Goal: Transaction & Acquisition: Purchase product/service

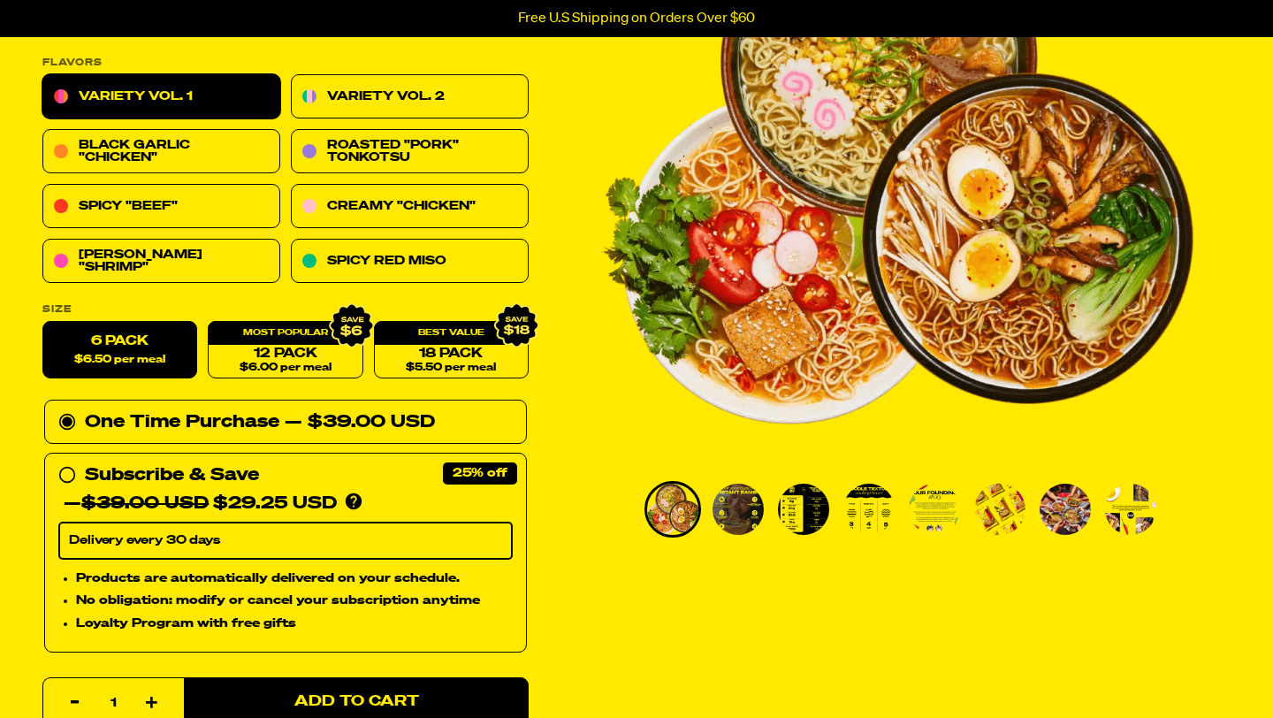
scroll to position [256, 0]
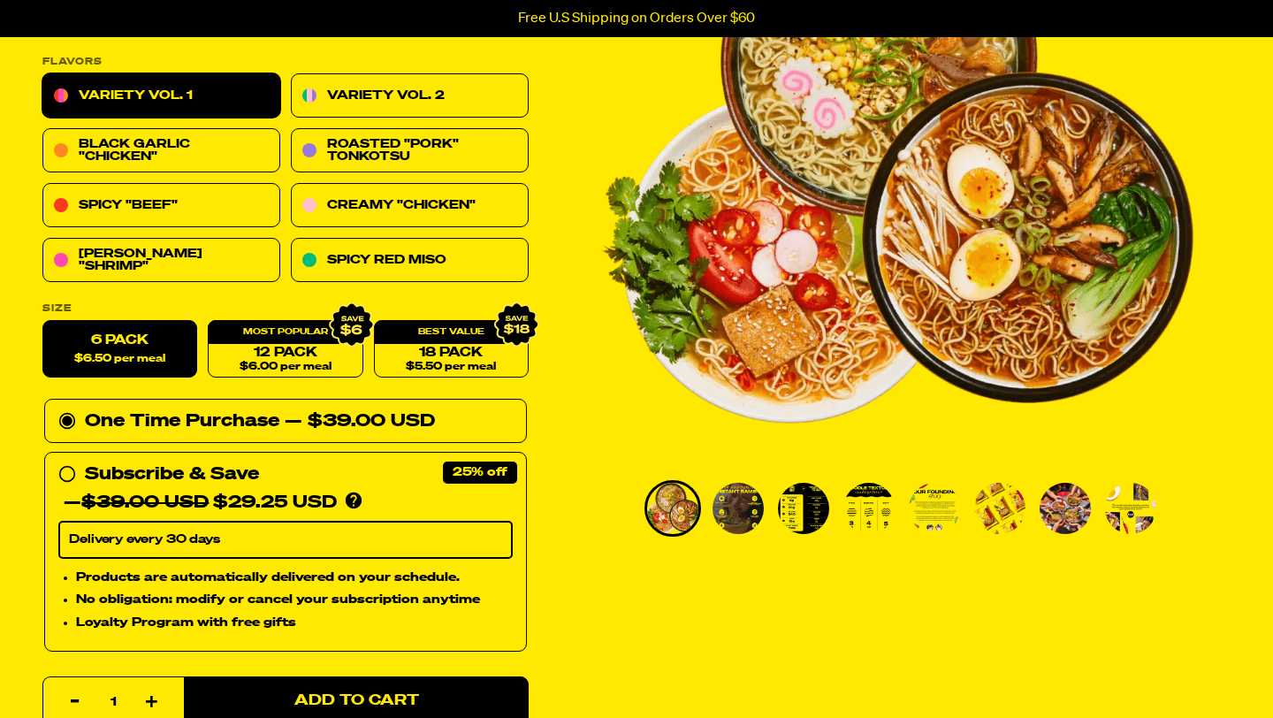
click at [930, 511] on img "Go to slide 5" at bounding box center [934, 508] width 51 height 51
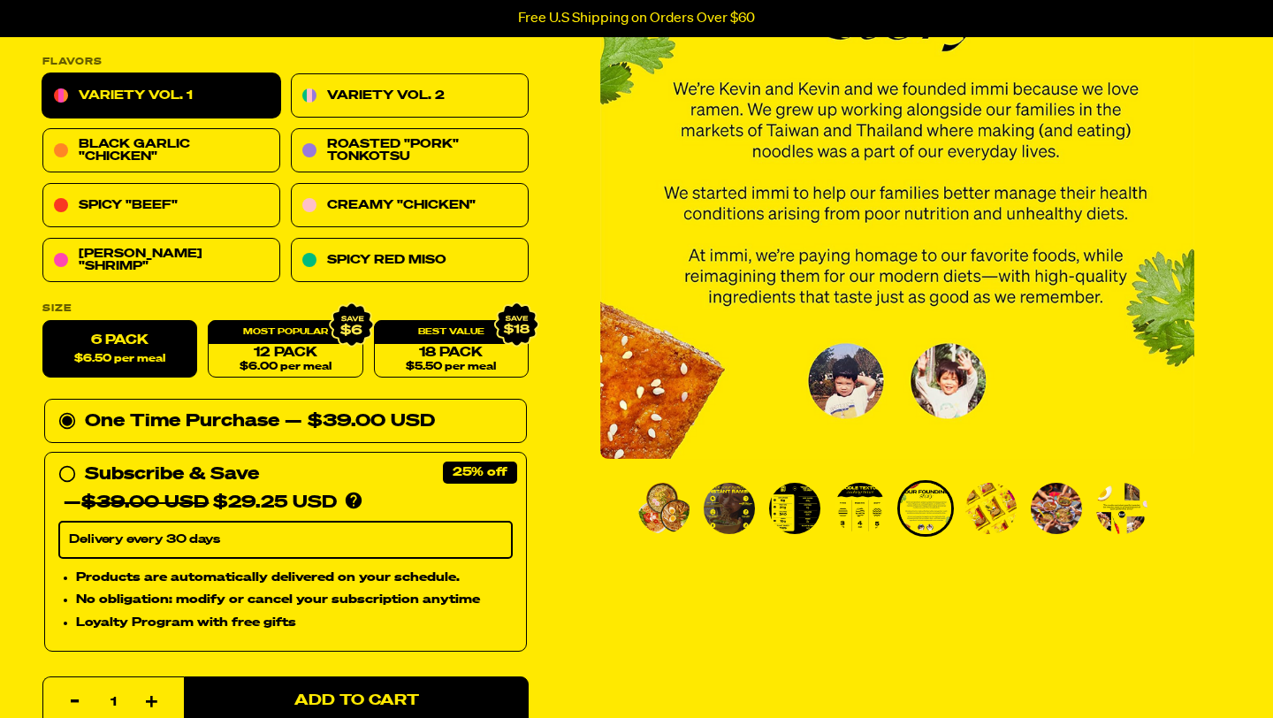
click at [1145, 506] on img "Go to slide 8" at bounding box center [1122, 508] width 51 height 51
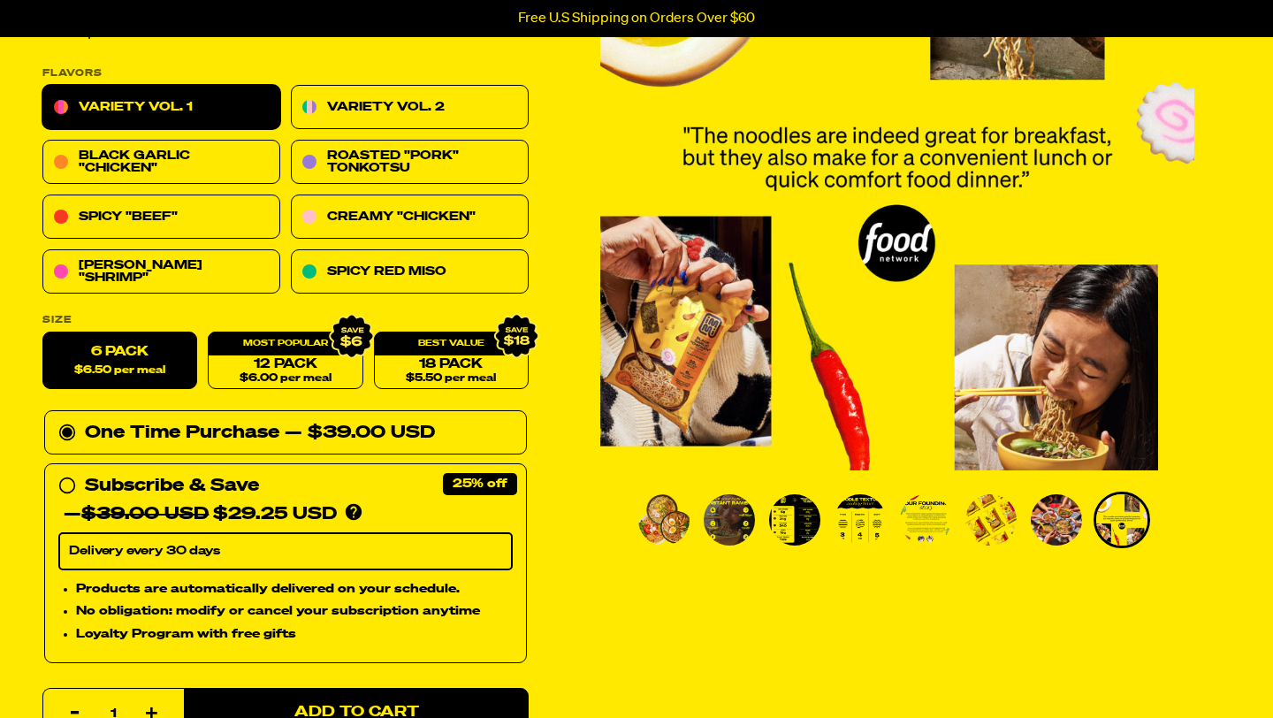
scroll to position [254, 0]
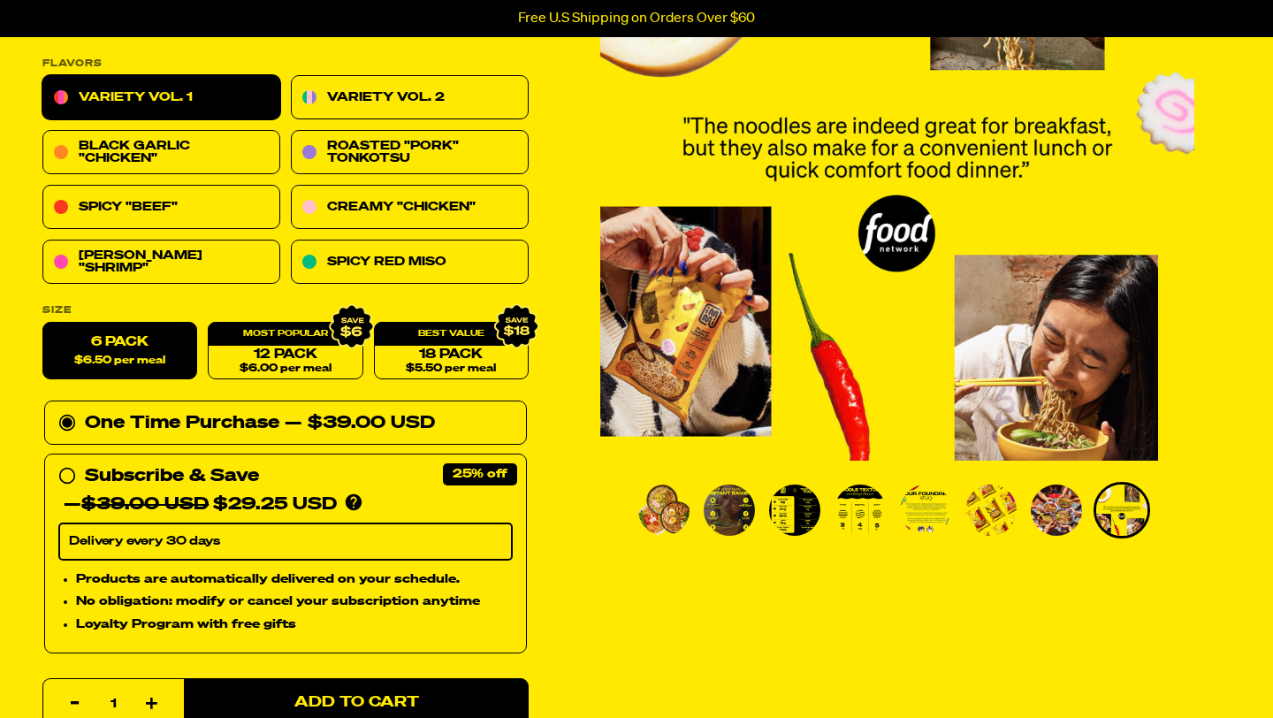
click at [150, 347] on label "6 Pack $6.50 per meal" at bounding box center [119, 351] width 155 height 57
click at [43, 324] on input "6 Pack $6.50 per meal" at bounding box center [42, 323] width 1 height 1
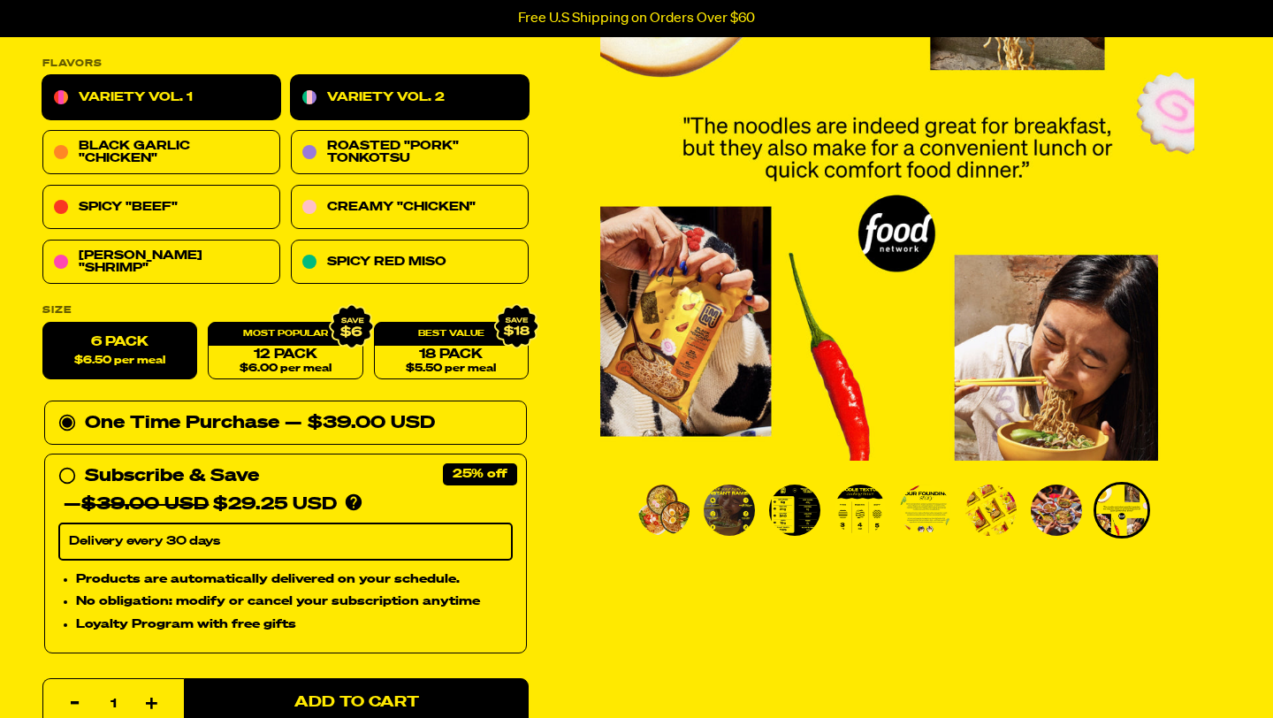
click at [394, 102] on link "Variety Vol. 2" at bounding box center [410, 98] width 238 height 44
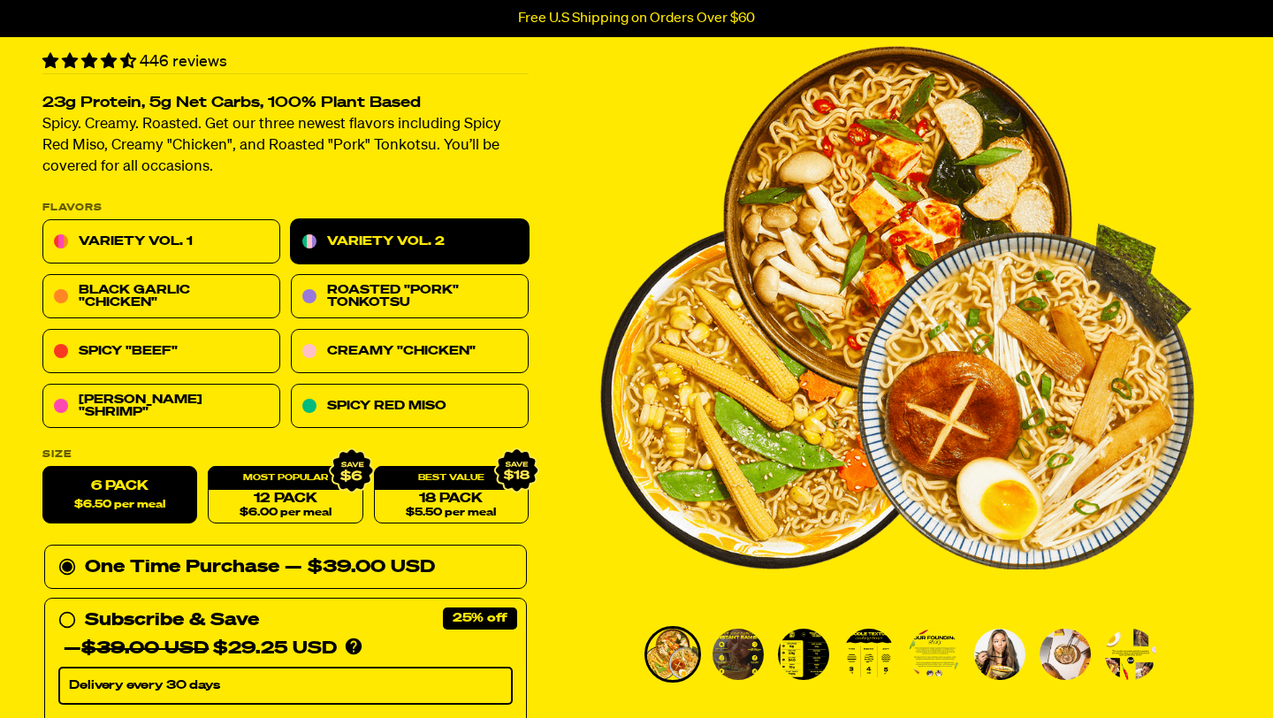
scroll to position [111, 0]
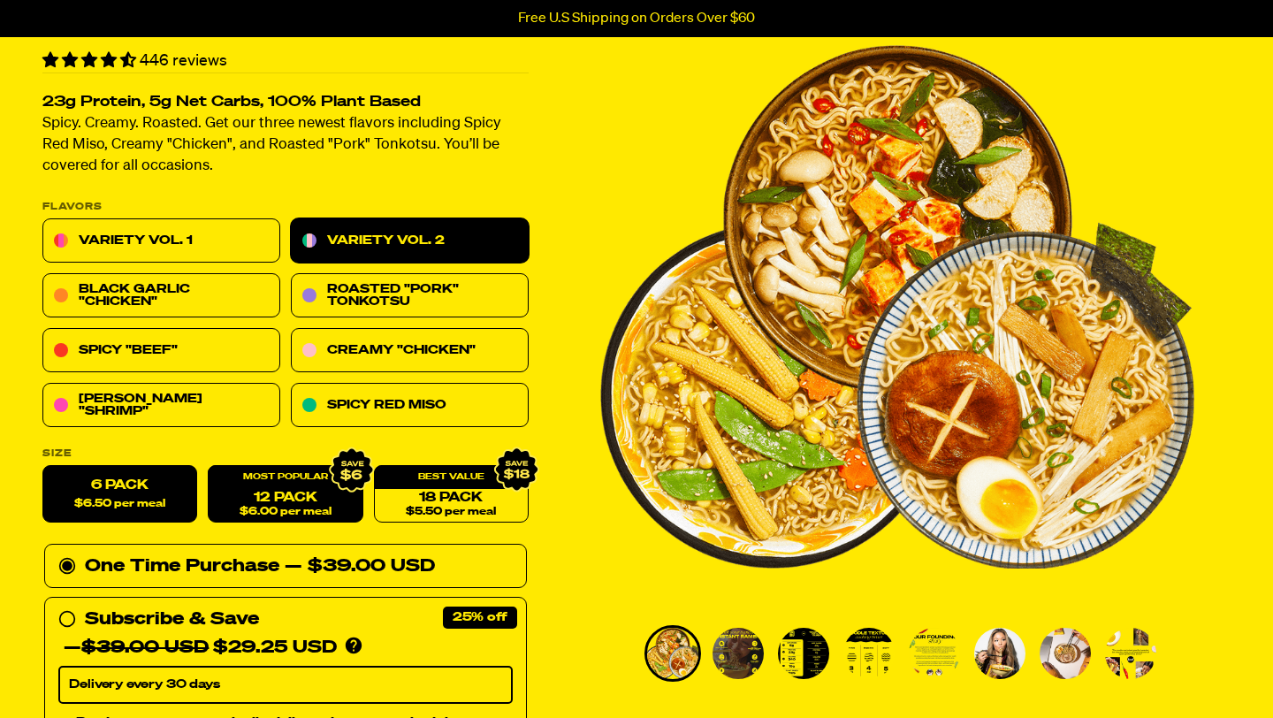
click at [301, 493] on link "12 Pack $6.00 per meal" at bounding box center [285, 494] width 155 height 57
radio input "false"
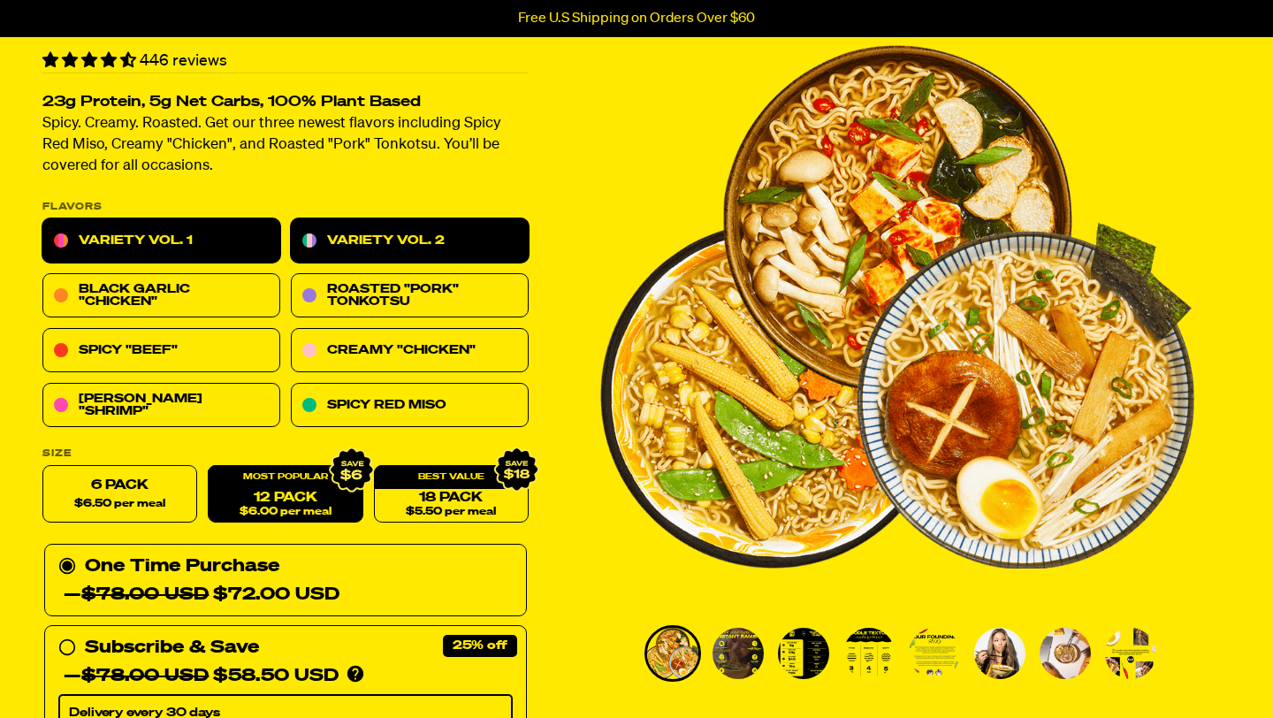
click at [216, 230] on link "Variety Vol. 1" at bounding box center [161, 241] width 238 height 44
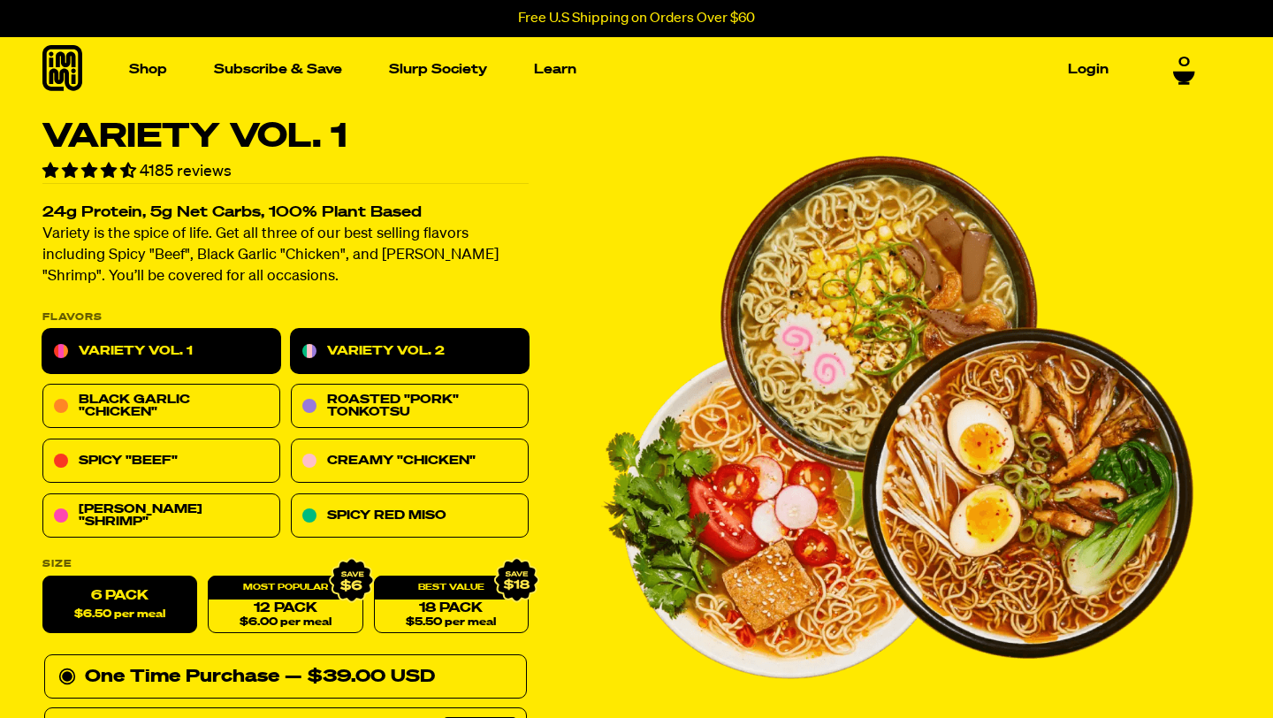
click at [375, 359] on link "Variety Vol. 2" at bounding box center [410, 352] width 238 height 44
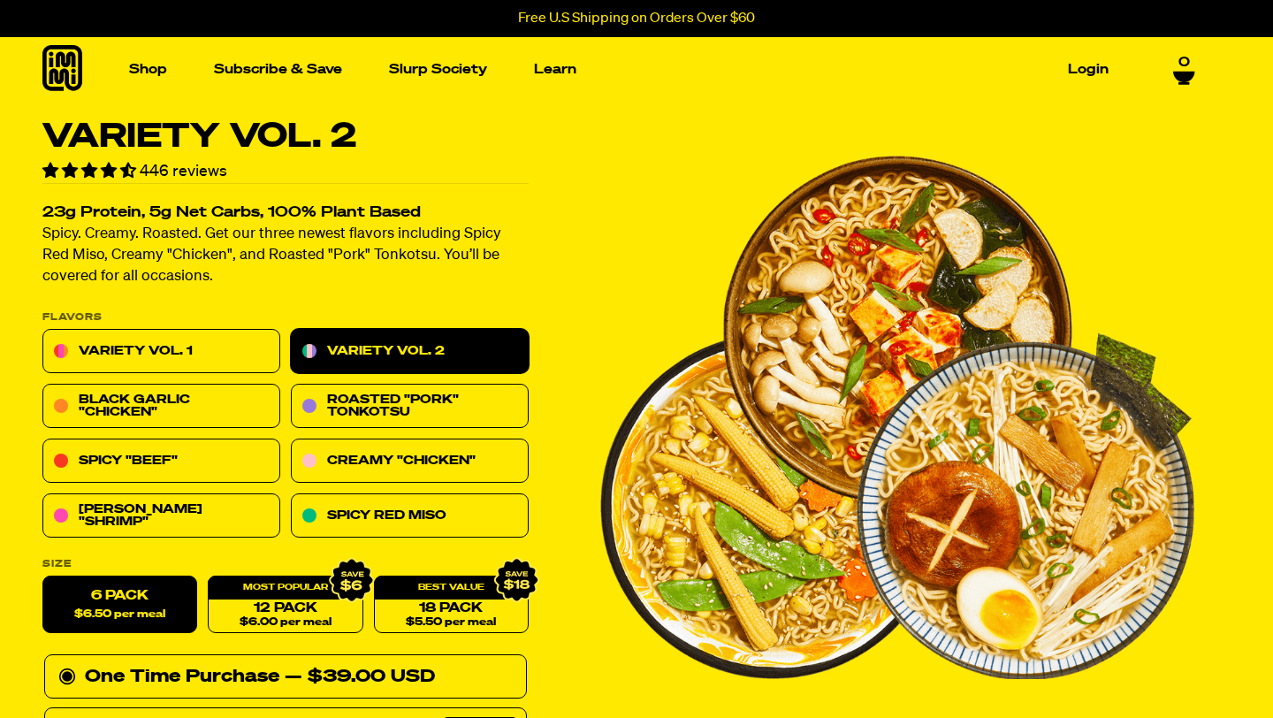
click at [144, 600] on label "6 Pack $6.50 per meal" at bounding box center [119, 605] width 155 height 57
click at [43, 577] on input "6 Pack $6.50 per meal" at bounding box center [42, 577] width 1 height 1
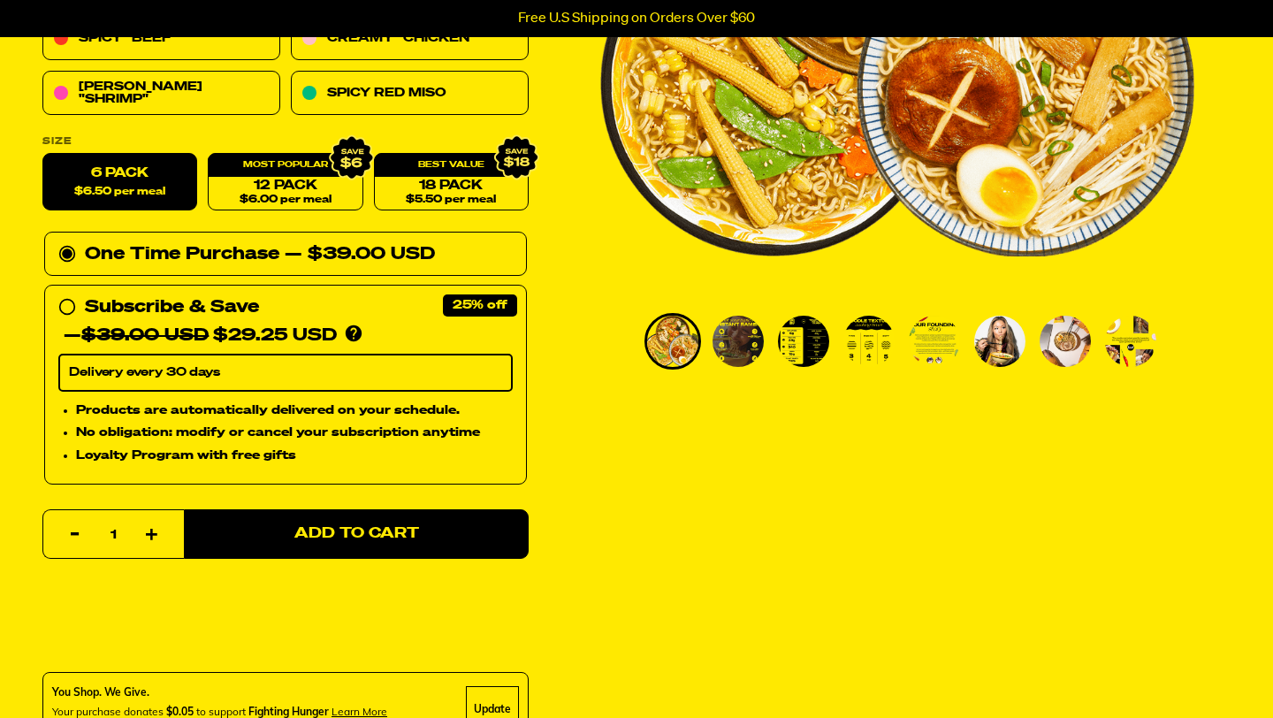
scroll to position [424, 0]
